Goal: Task Accomplishment & Management: Complete application form

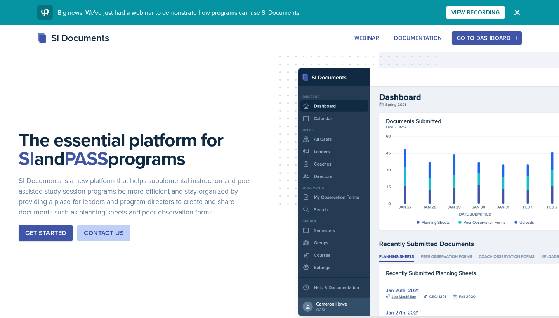
click at [489, 40] on div "Go to Dashboard" at bounding box center [487, 38] width 60 height 6
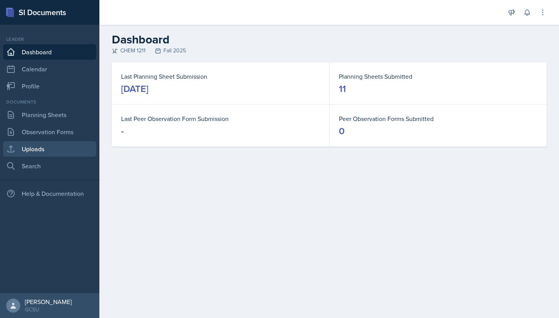
click at [43, 150] on link "Uploads" at bounding box center [49, 149] width 93 height 16
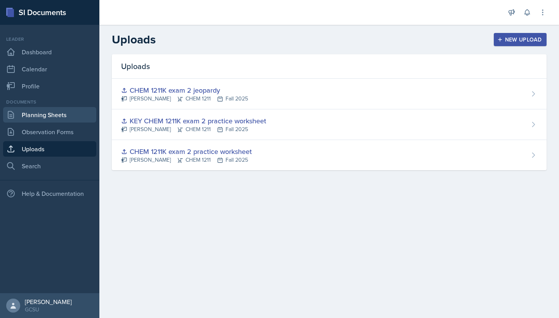
click at [52, 119] on link "Planning Sheets" at bounding box center [49, 115] width 93 height 16
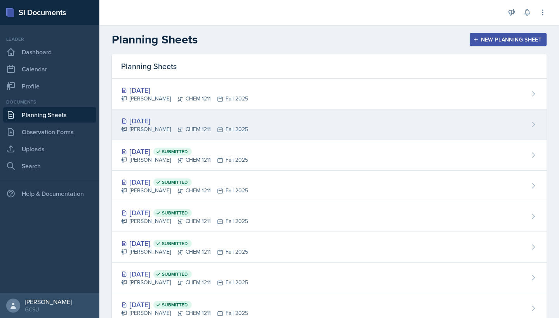
click at [152, 124] on div "[DATE]" at bounding box center [184, 121] width 127 height 10
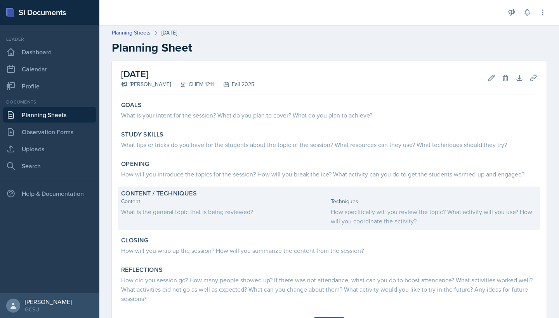
click at [367, 210] on div "How specifically will you review the topic? What activity will you use? How wil…" at bounding box center [434, 216] width 207 height 19
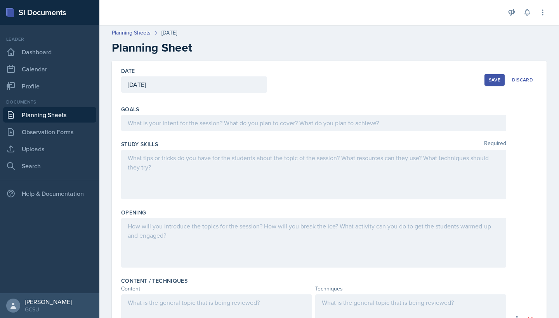
scroll to position [90, 0]
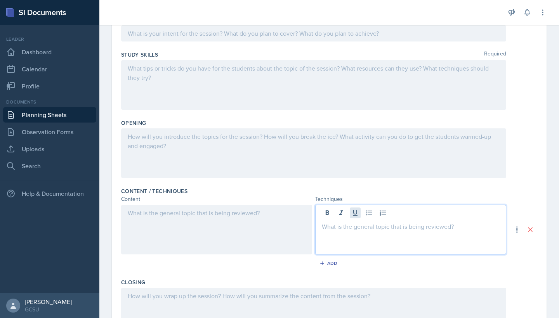
click at [357, 212] on div at bounding box center [410, 230] width 191 height 50
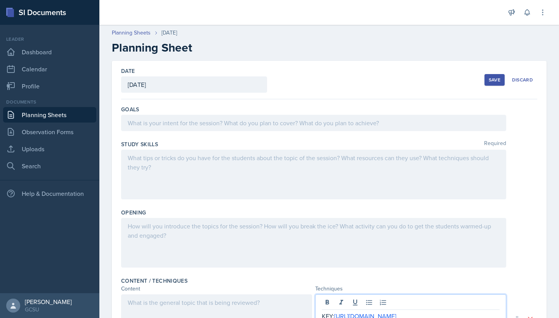
scroll to position [0, 0]
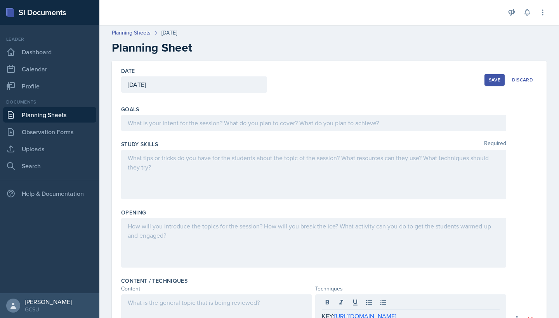
click at [192, 129] on div at bounding box center [313, 123] width 385 height 16
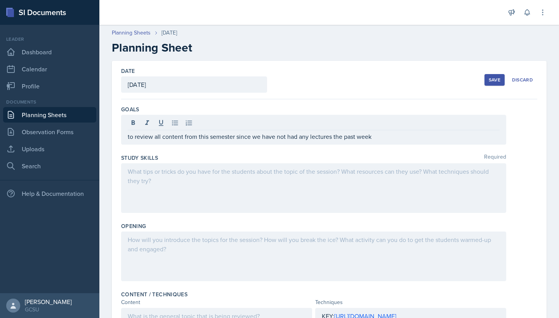
click at [175, 185] on div at bounding box center [313, 188] width 385 height 50
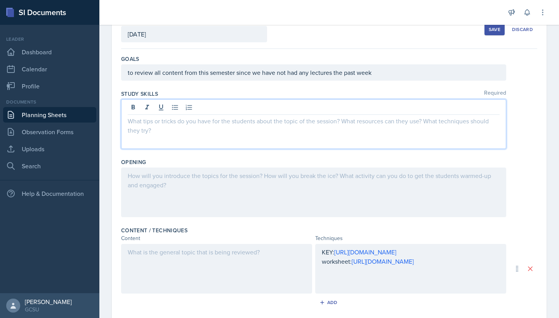
scroll to position [46, 0]
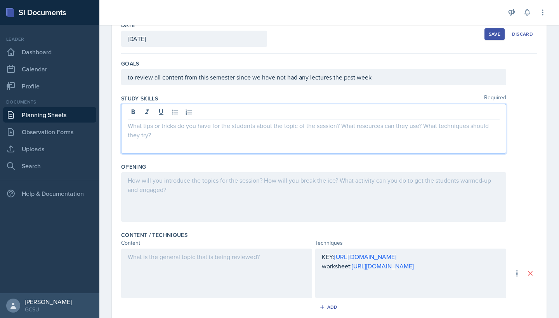
click at [186, 176] on div at bounding box center [313, 197] width 385 height 50
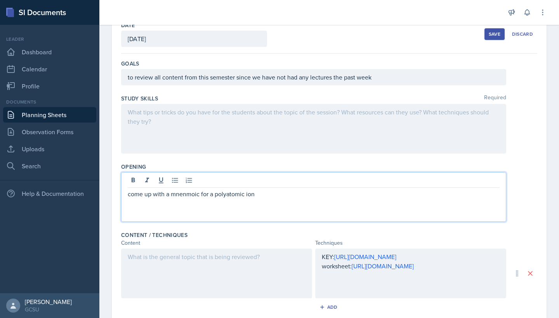
click at [181, 195] on p "come up with a mnenmoic for a polyatomic ion" at bounding box center [314, 193] width 372 height 9
click at [180, 194] on p "come up with a mnenmoic for a polyatomic ion" at bounding box center [314, 193] width 372 height 9
click at [186, 195] on p "come up with a mnenmoic for a polyatomic ion" at bounding box center [314, 193] width 372 height 9
click at [212, 216] on div "come up with a mnenmoic for a polyatomic ion" at bounding box center [313, 197] width 385 height 50
click at [188, 197] on p "come up with a mnenmoic for a polyatomic ion" at bounding box center [314, 193] width 372 height 9
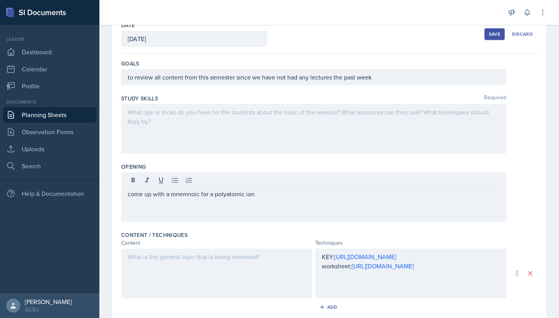
click at [201, 200] on div "come up with a mnemnoic for a polyatomic ion" at bounding box center [313, 197] width 385 height 50
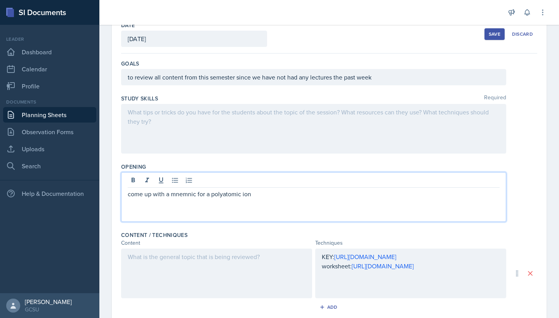
click at [181, 202] on div "come up with a mnemnic for a polyatomic ion" at bounding box center [313, 197] width 385 height 50
click at [263, 196] on p "come up with a mnemonic for a polyatomic ion" at bounding box center [314, 193] width 372 height 9
click at [260, 280] on div at bounding box center [216, 274] width 191 height 50
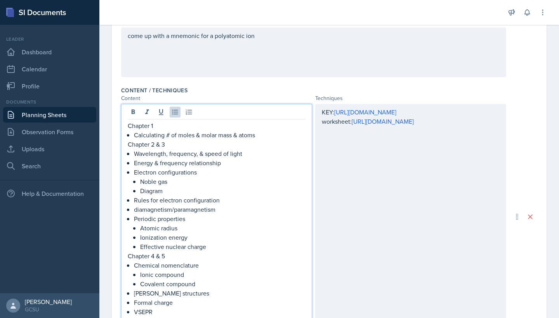
scroll to position [0, 0]
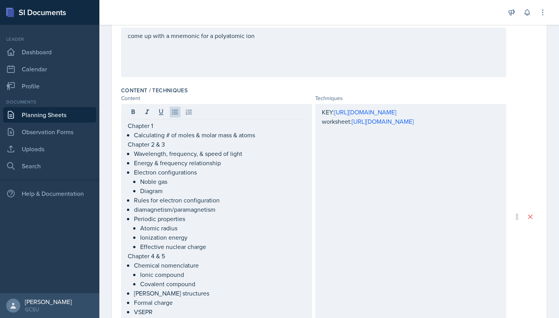
click at [246, 103] on div "Content / Techniques Content Techniques Chapter 1 Calculating # of moles & mola…" at bounding box center [329, 216] width 416 height 267
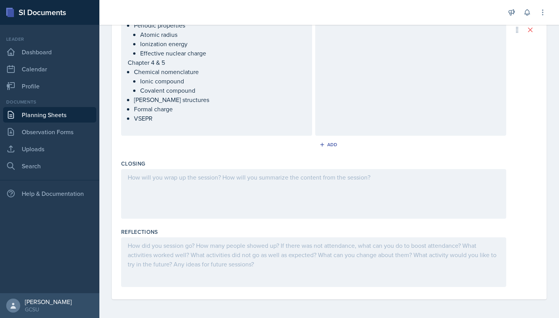
scroll to position [371, 0]
click at [225, 203] on div at bounding box center [313, 194] width 385 height 50
click at [217, 258] on div at bounding box center [313, 263] width 385 height 50
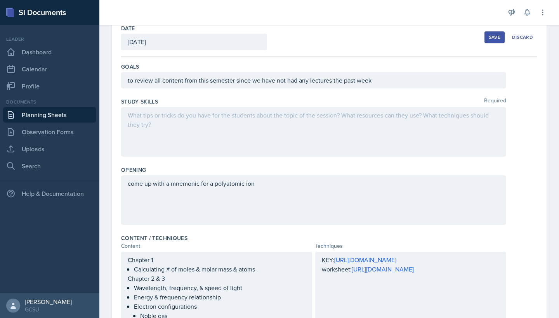
scroll to position [20, 0]
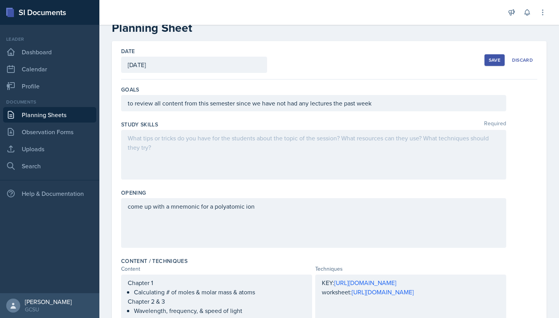
click at [237, 154] on div at bounding box center [313, 155] width 385 height 50
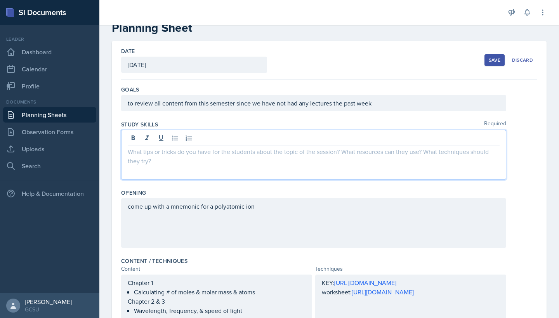
click at [500, 59] on div "Save" at bounding box center [495, 60] width 12 height 6
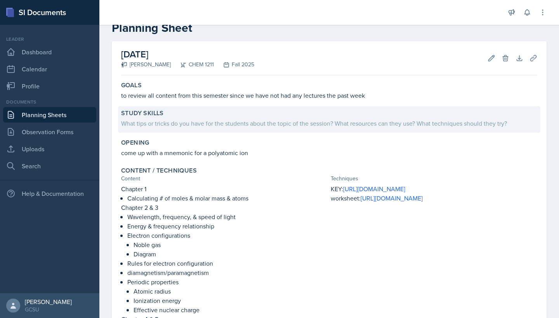
click at [419, 118] on div "What tips or tricks do you have for the students about the topic of the session…" at bounding box center [329, 122] width 416 height 11
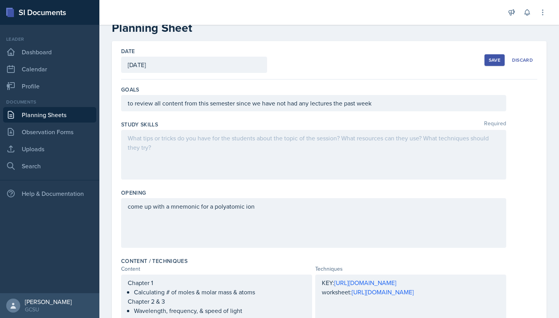
click at [319, 154] on div at bounding box center [313, 155] width 385 height 50
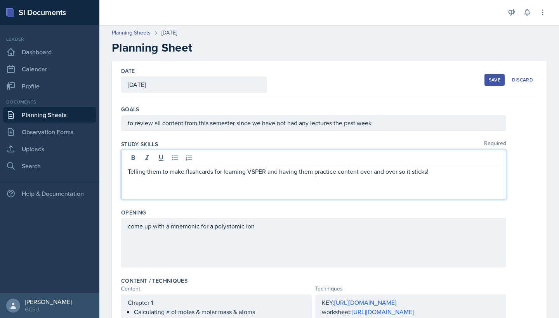
scroll to position [0, 0]
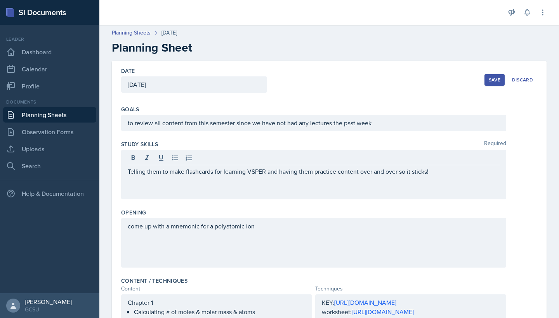
click at [495, 82] on div "Save" at bounding box center [495, 80] width 12 height 6
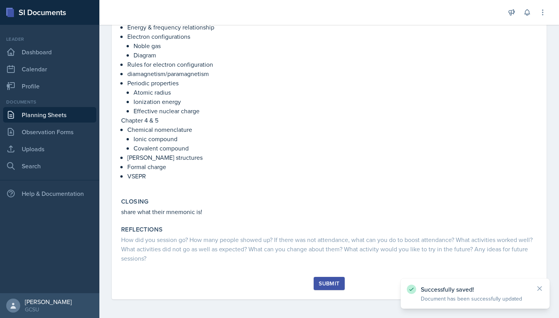
scroll to position [217, 0]
click at [331, 290] on div "Submit" at bounding box center [329, 288] width 416 height 23
click at [331, 286] on div "Submit" at bounding box center [329, 284] width 21 height 6
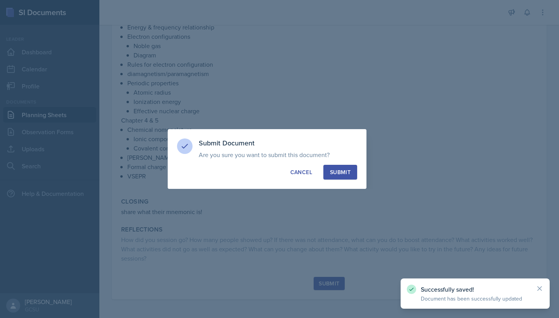
click at [346, 171] on div "Submit" at bounding box center [340, 172] width 21 height 8
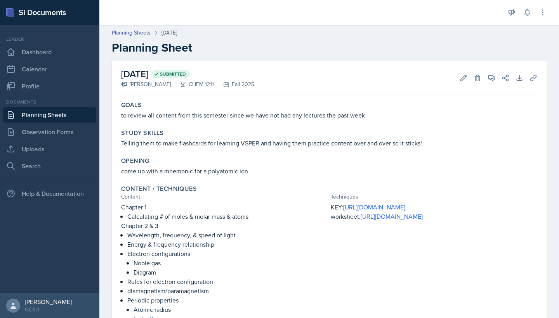
scroll to position [0, 0]
